Goal: Information Seeking & Learning: Compare options

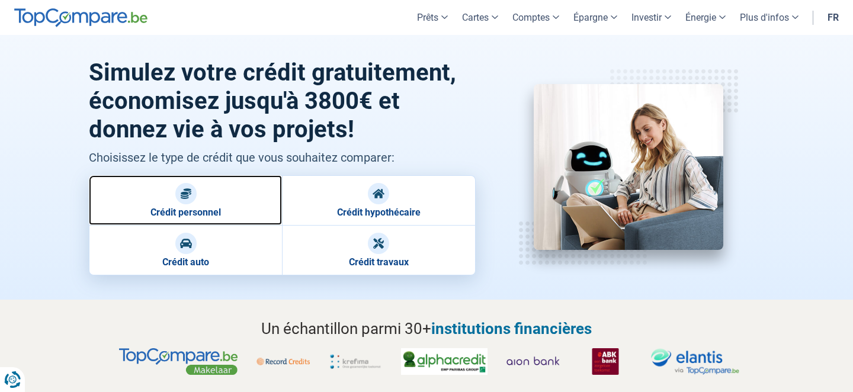
click at [175, 204] on link "Crédit personnel" at bounding box center [185, 200] width 193 height 50
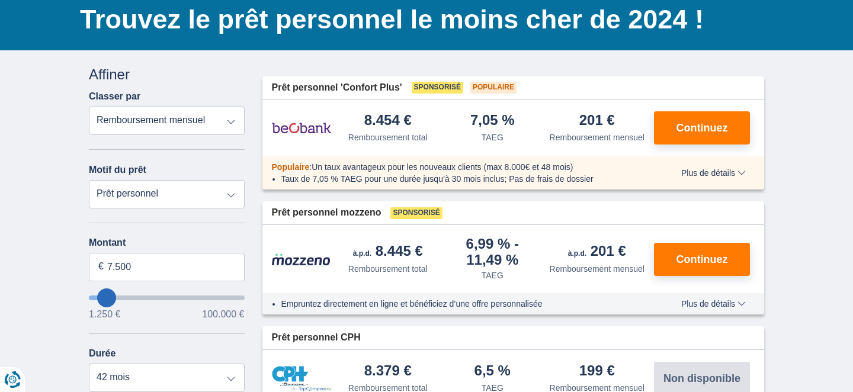
scroll to position [101, 0]
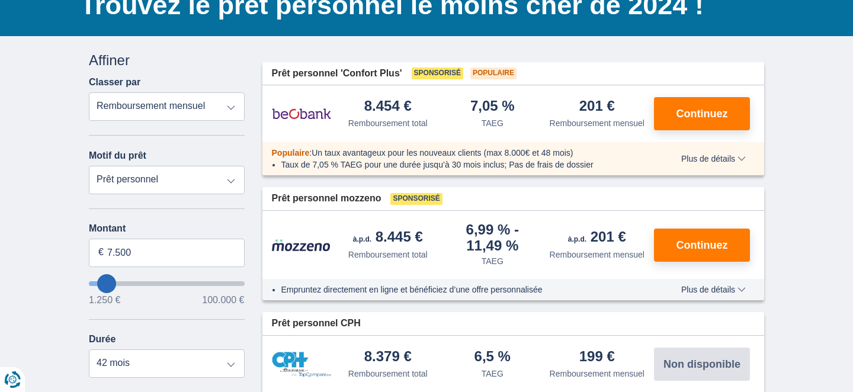
click at [233, 108] on select "Remboursement total TAEG Remboursement mensuel" at bounding box center [167, 106] width 156 height 28
click at [89, 92] on select "Remboursement total TAEG Remboursement mensuel" at bounding box center [167, 106] width 156 height 28
type input "6.250"
type input "5250"
type input "5.250"
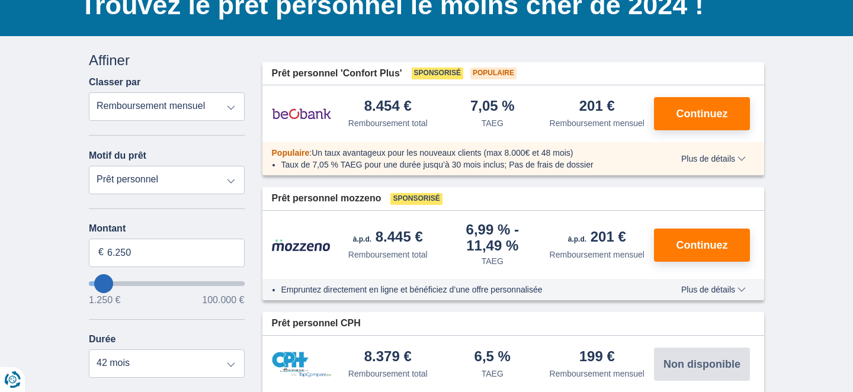
select select "36"
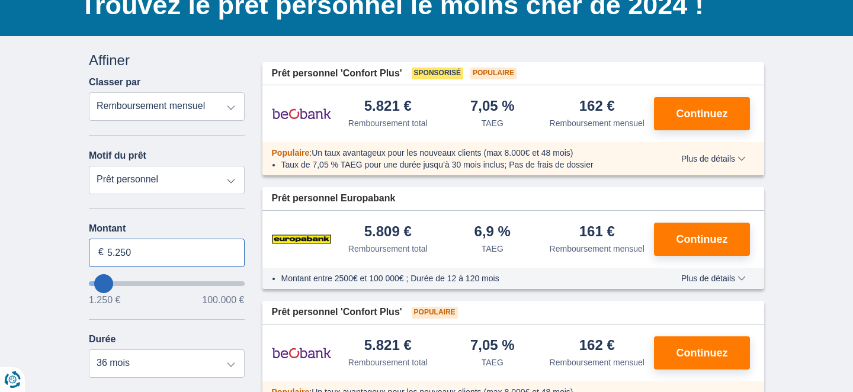
click at [137, 250] on input "5.250" at bounding box center [167, 253] width 156 height 28
type input "3.000"
type input "3250"
select select "30"
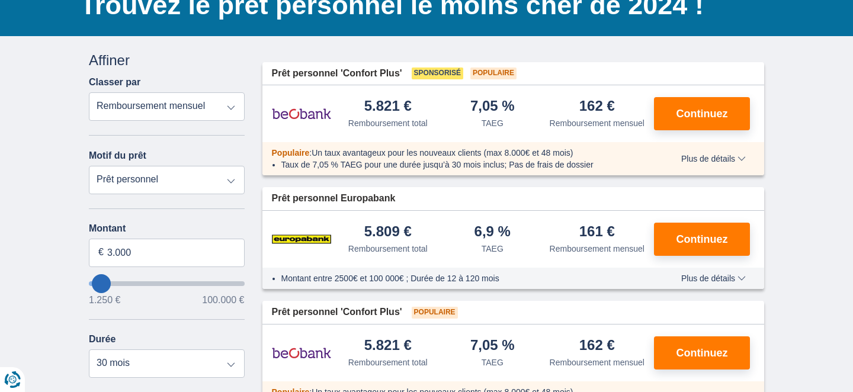
click at [40, 258] on div "× widget.non-eligible-application.title widget.non-eligible-application.text no…" at bounding box center [426, 359] width 853 height 647
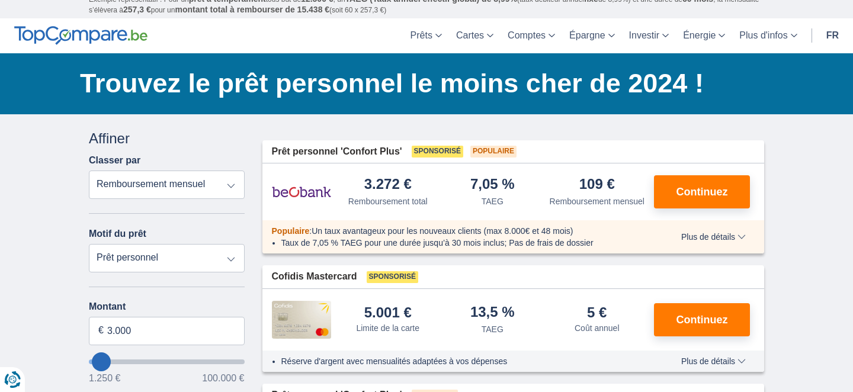
scroll to position [0, 0]
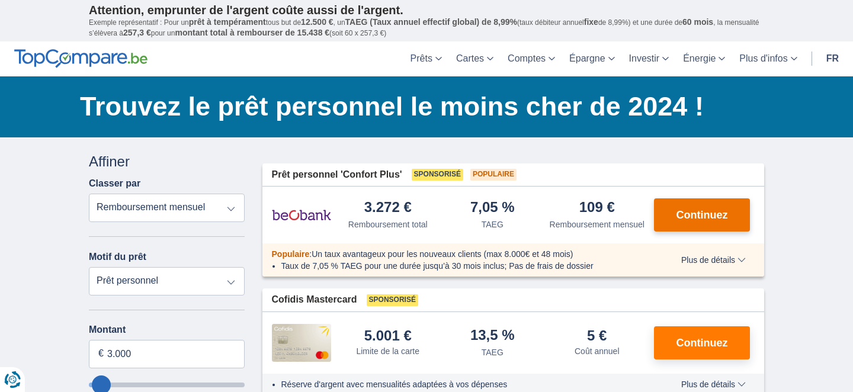
click at [712, 217] on span "Continuez" at bounding box center [702, 215] width 52 height 11
